Goal: Transaction & Acquisition: Purchase product/service

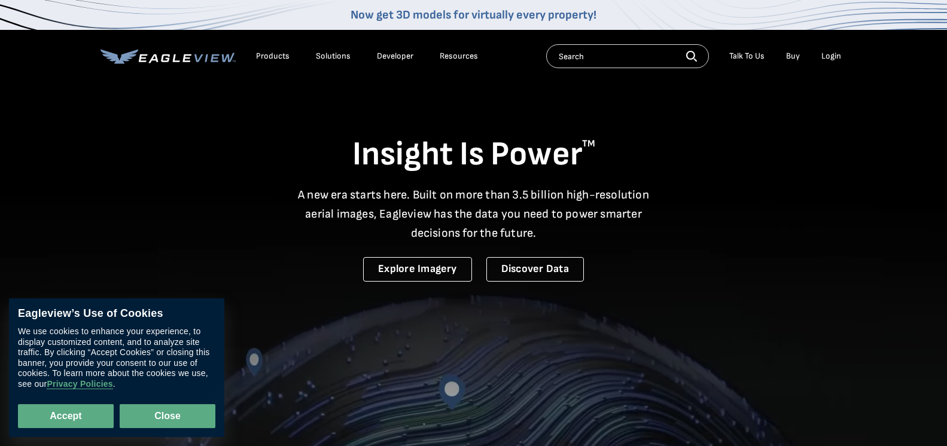
click at [156, 412] on button "Close" at bounding box center [168, 416] width 96 height 24
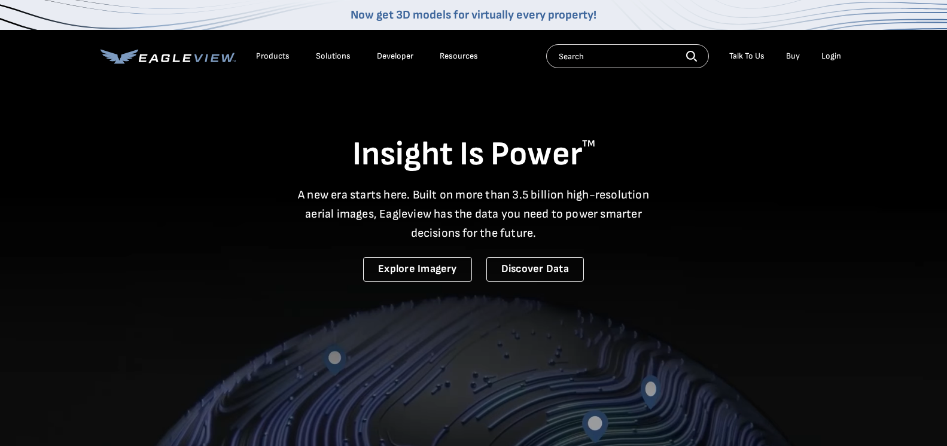
click at [795, 54] on link "Buy" at bounding box center [793, 56] width 14 height 11
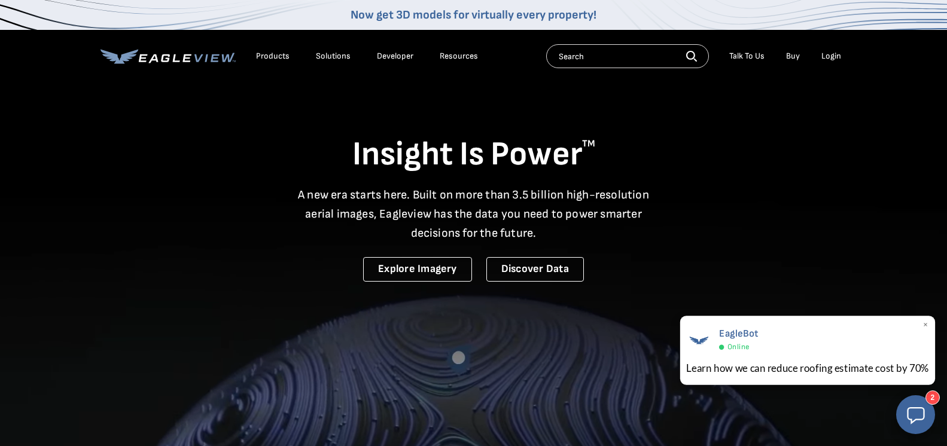
click at [747, 343] on div "Online" at bounding box center [737, 348] width 39 height 10
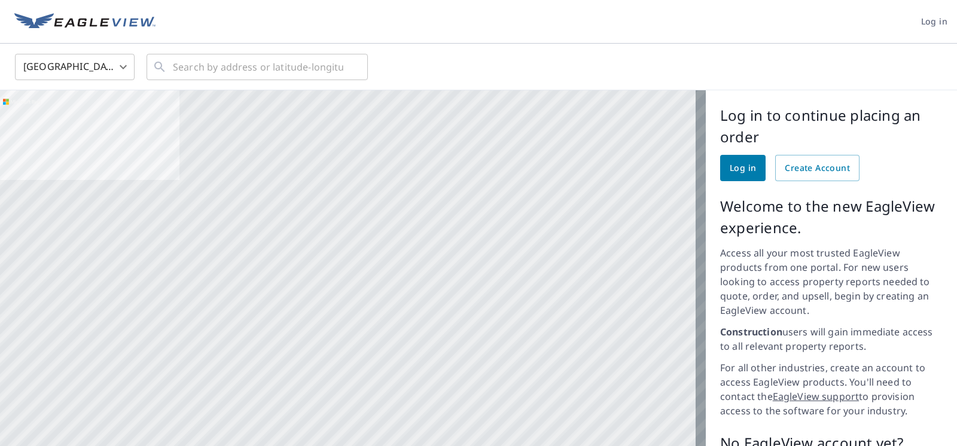
click at [735, 167] on span "Log in" at bounding box center [743, 168] width 26 height 15
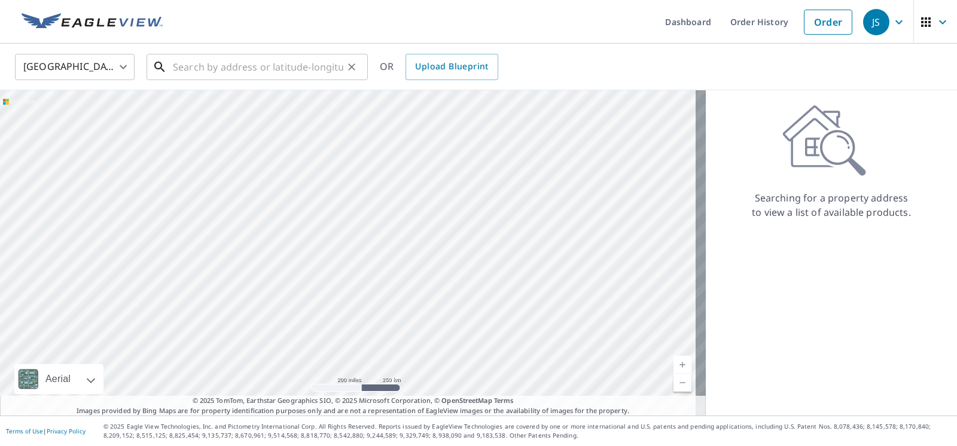
click at [254, 68] on input "text" at bounding box center [258, 67] width 171 height 34
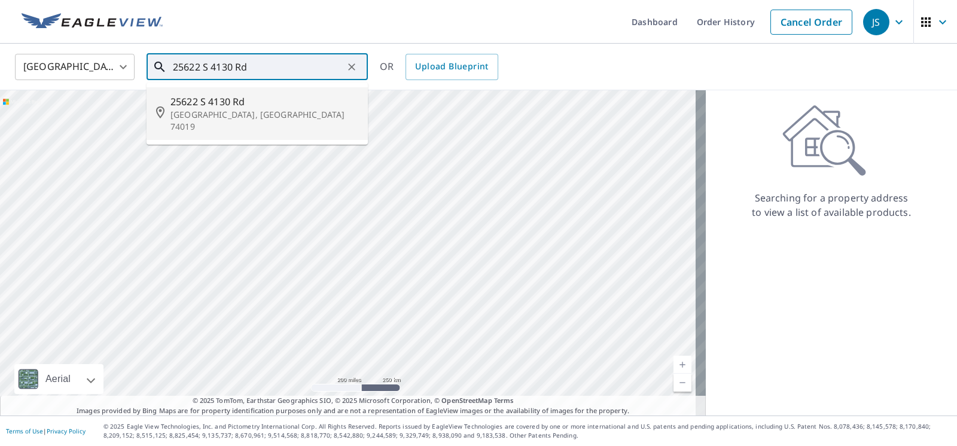
click at [218, 98] on span "25622 S 4130 Rd" at bounding box center [265, 102] width 188 height 14
type input "[STREET_ADDRESS]"
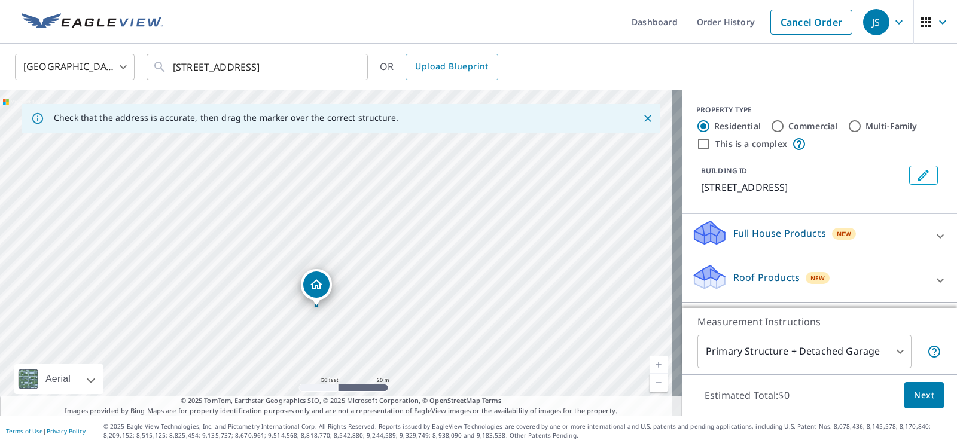
click at [851, 269] on div "Roof Products New" at bounding box center [809, 280] width 235 height 34
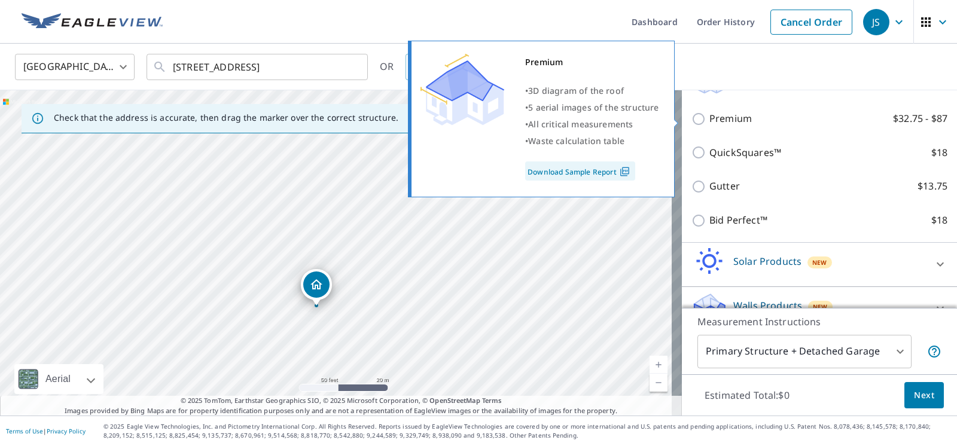
click at [692, 120] on input "Premium $32.75 - $87" at bounding box center [701, 119] width 18 height 14
checkbox input "true"
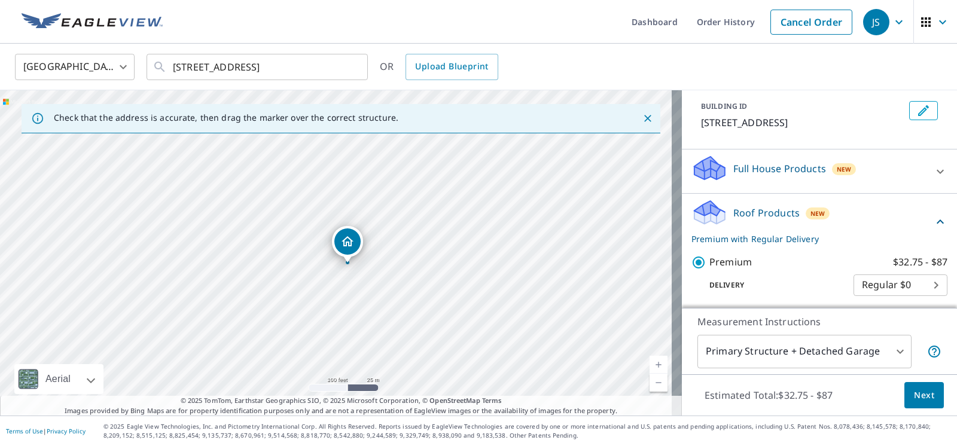
scroll to position [63, 0]
click at [914, 395] on span "Next" at bounding box center [924, 395] width 20 height 15
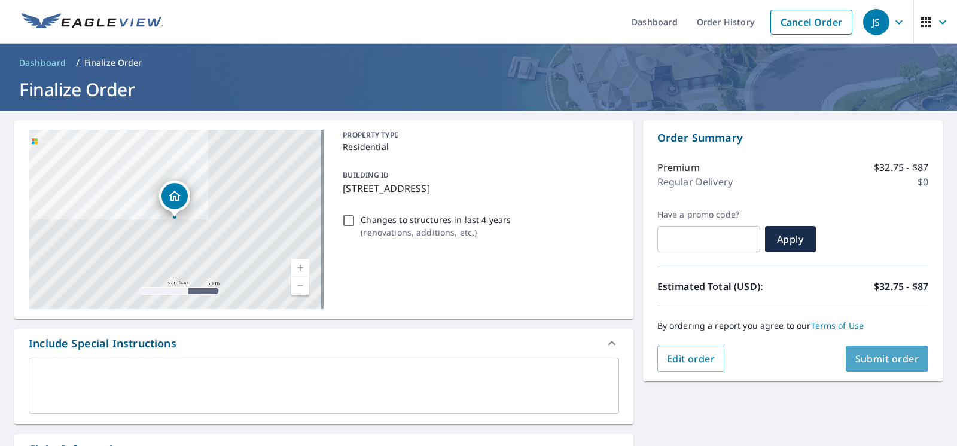
click at [875, 356] on span "Submit order" at bounding box center [887, 358] width 64 height 13
